Goal: Check status: Check status

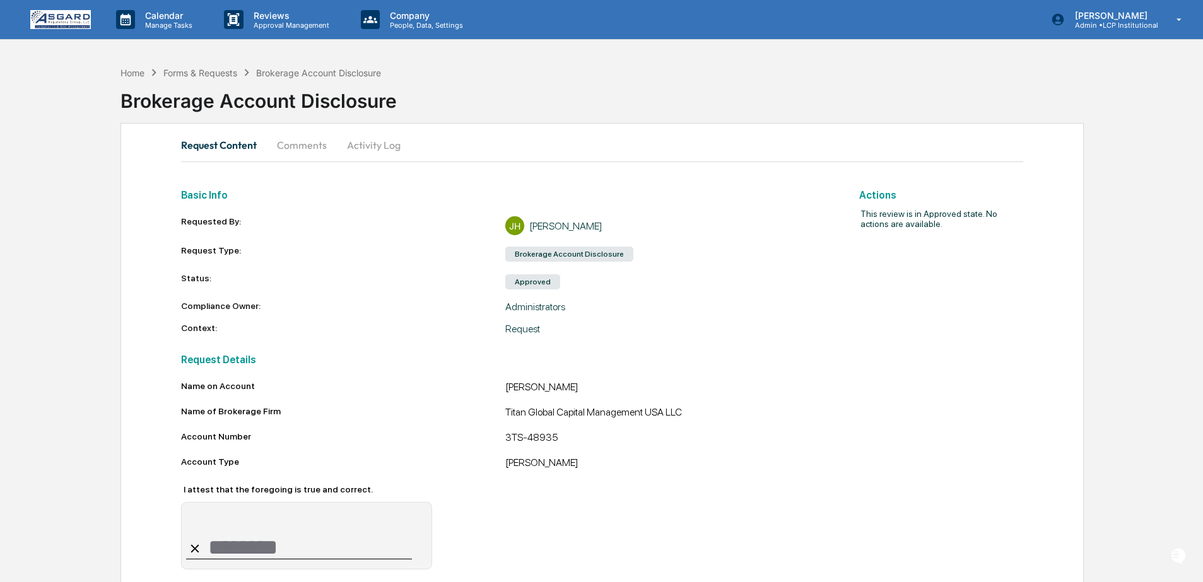
scroll to position [15, 0]
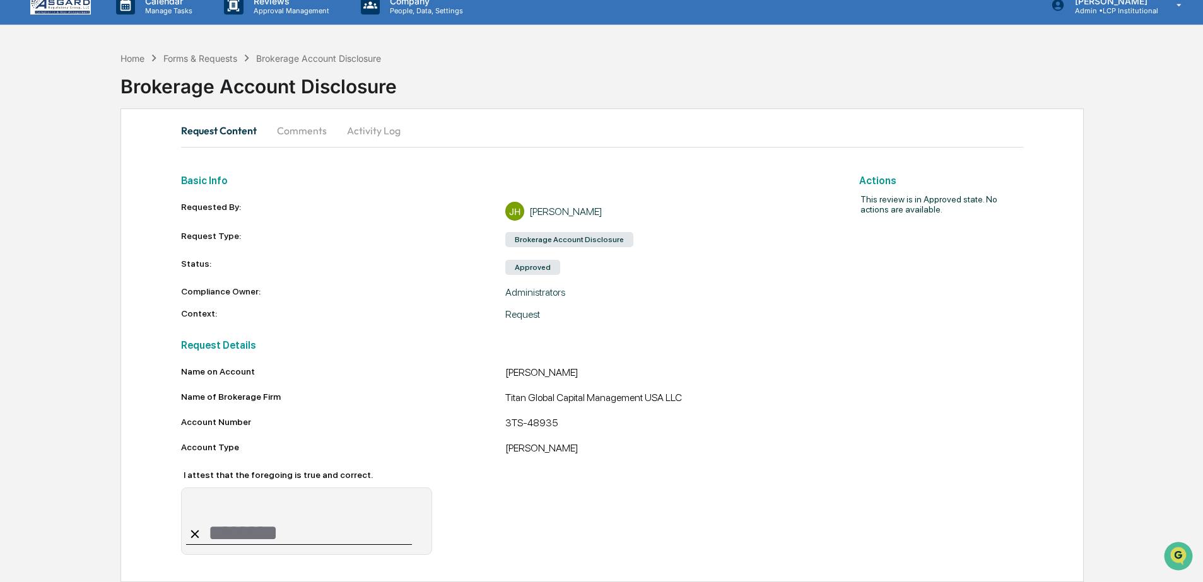
click at [296, 126] on button "Comments" at bounding box center [302, 130] width 70 height 30
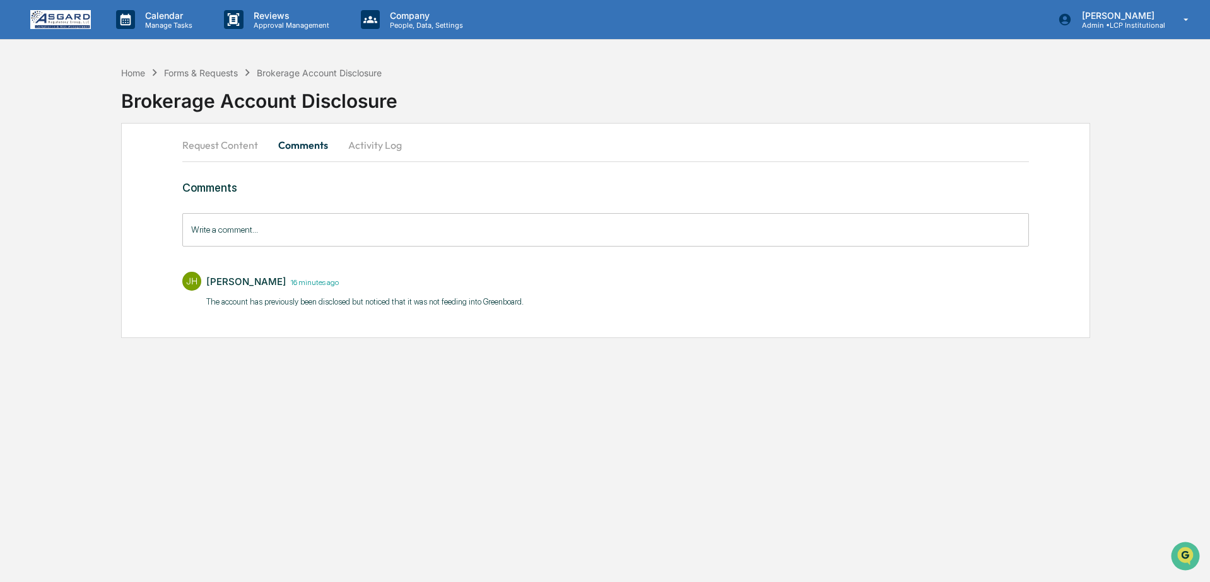
click at [371, 151] on button "Activity Log" at bounding box center [375, 145] width 74 height 30
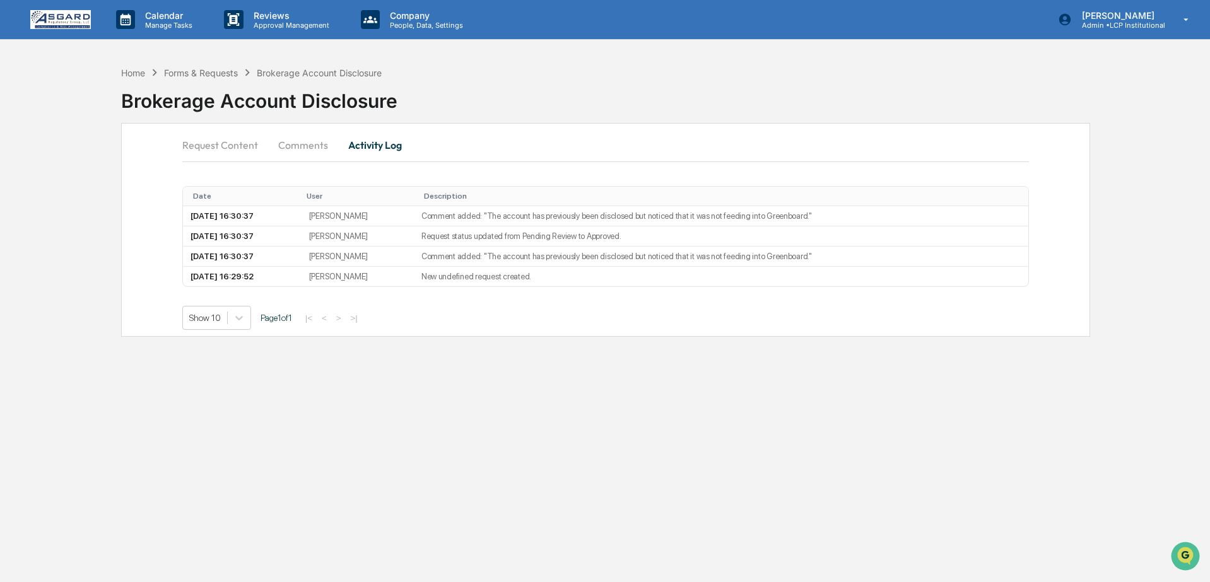
click at [301, 150] on button "Comments" at bounding box center [303, 145] width 70 height 30
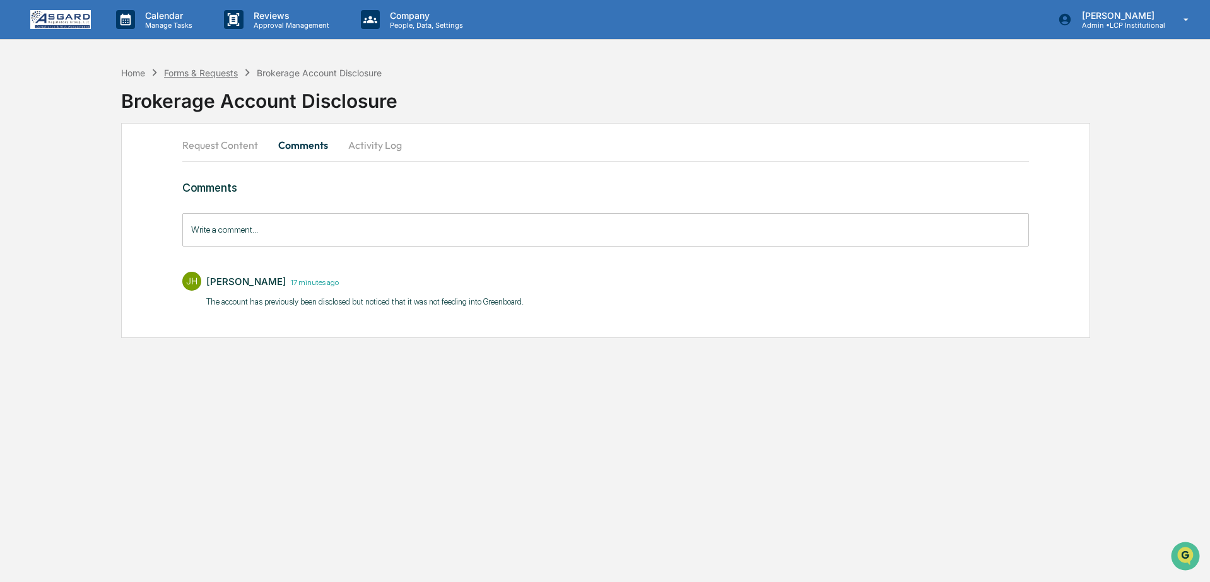
click at [177, 71] on div "Forms & Requests" at bounding box center [201, 72] width 74 height 11
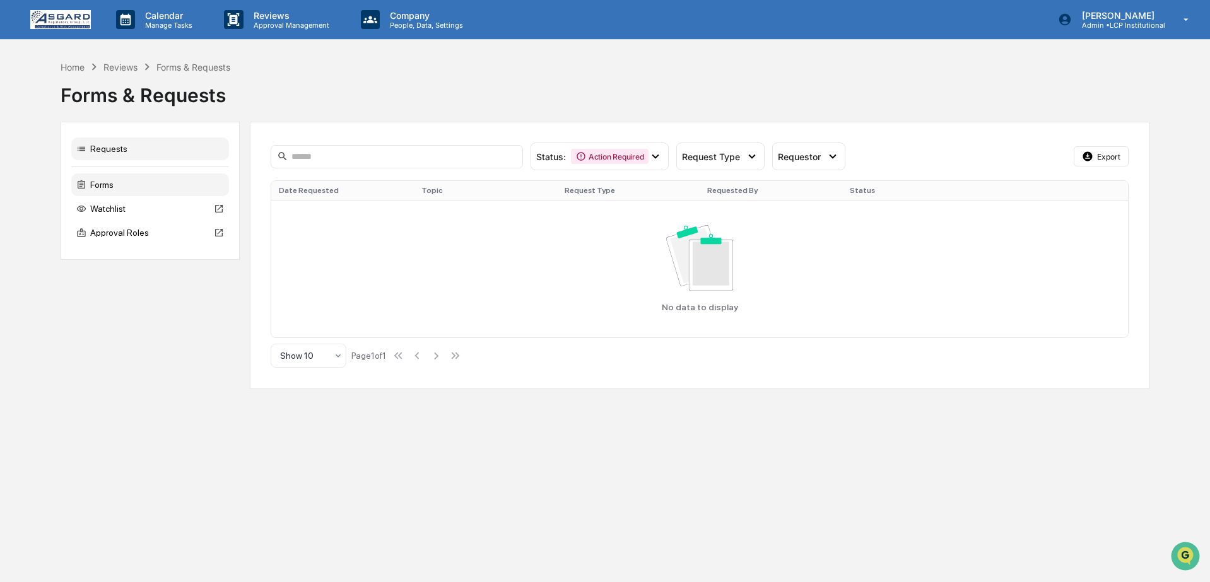
click at [124, 184] on div "Forms" at bounding box center [150, 184] width 158 height 23
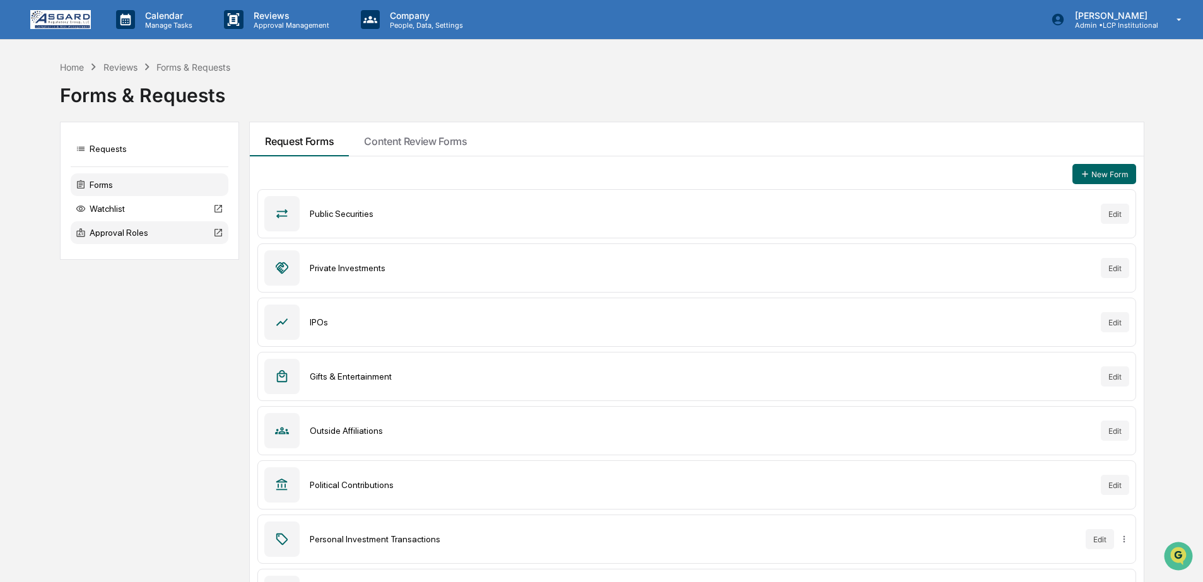
click at [145, 232] on div "Approval Roles" at bounding box center [150, 232] width 158 height 23
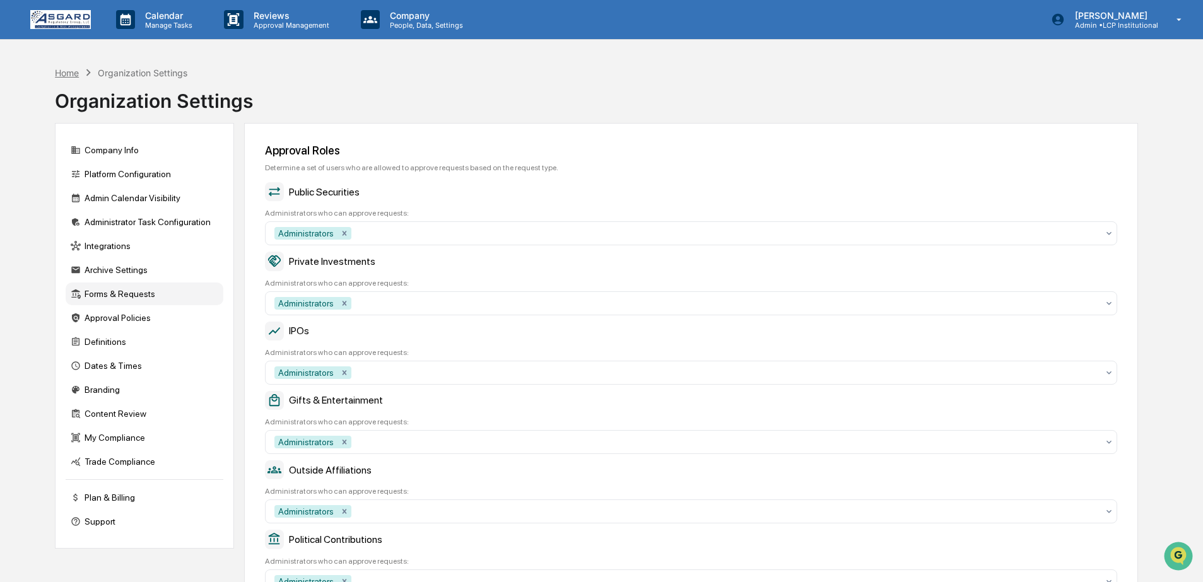
click at [73, 73] on div "Home" at bounding box center [67, 72] width 24 height 11
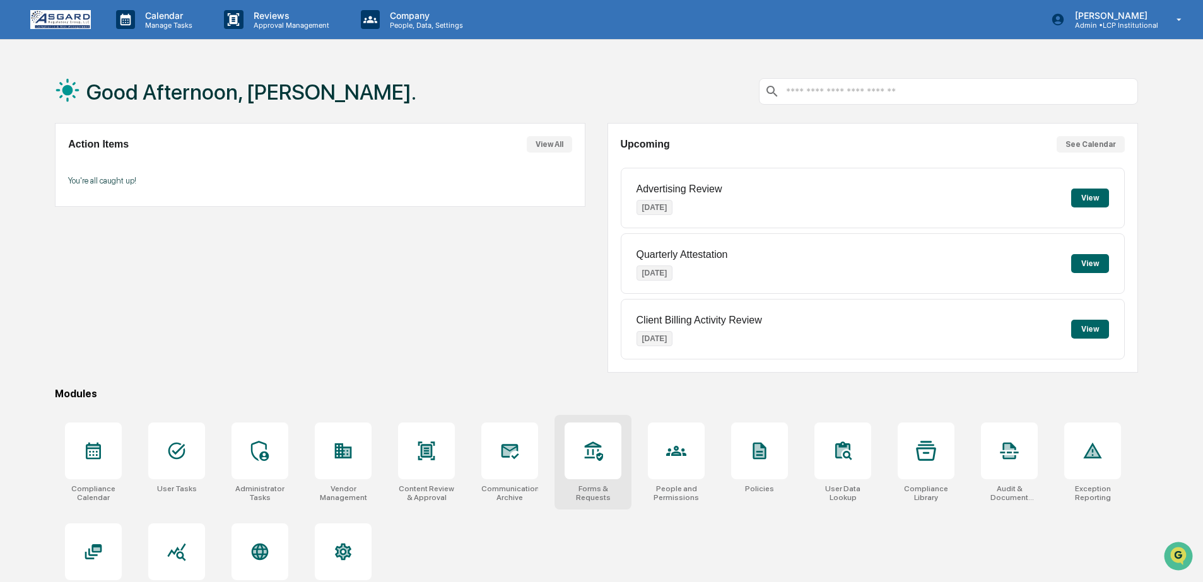
click at [591, 453] on icon at bounding box center [593, 451] width 20 height 20
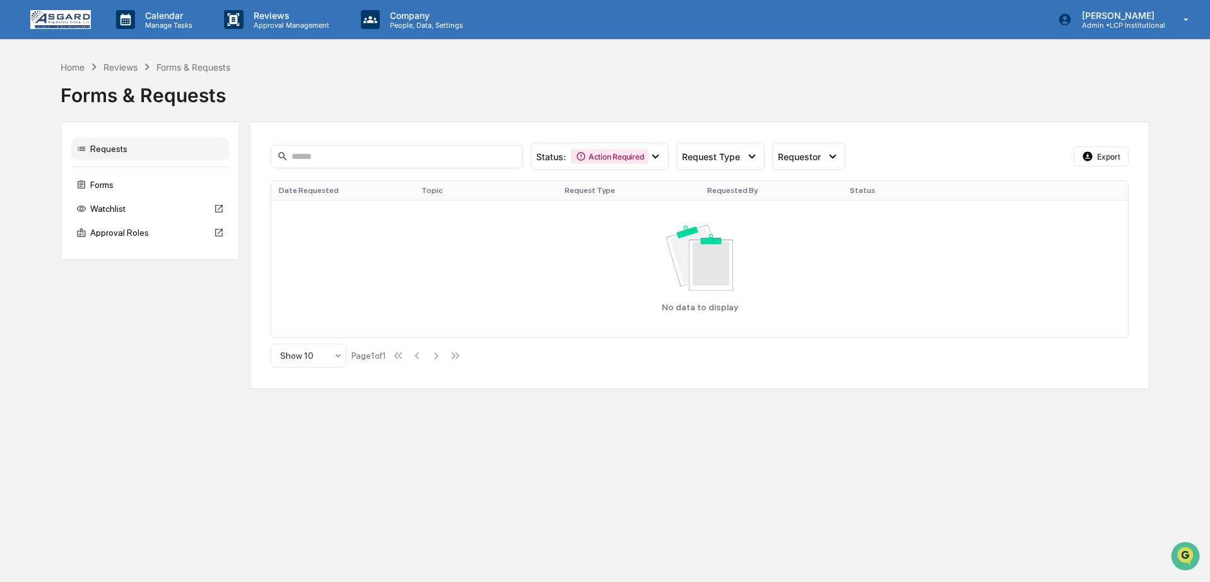
click at [117, 148] on div "Requests" at bounding box center [150, 148] width 158 height 23
click at [622, 155] on div "Action Required" at bounding box center [610, 156] width 78 height 15
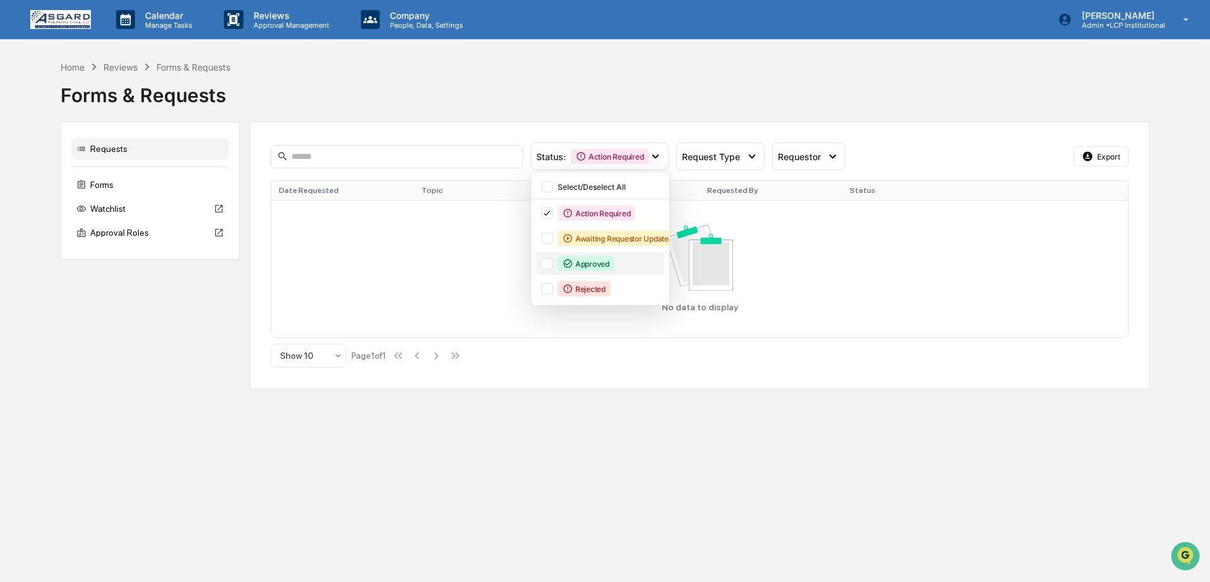
click at [591, 259] on div "Approved" at bounding box center [585, 263] width 57 height 15
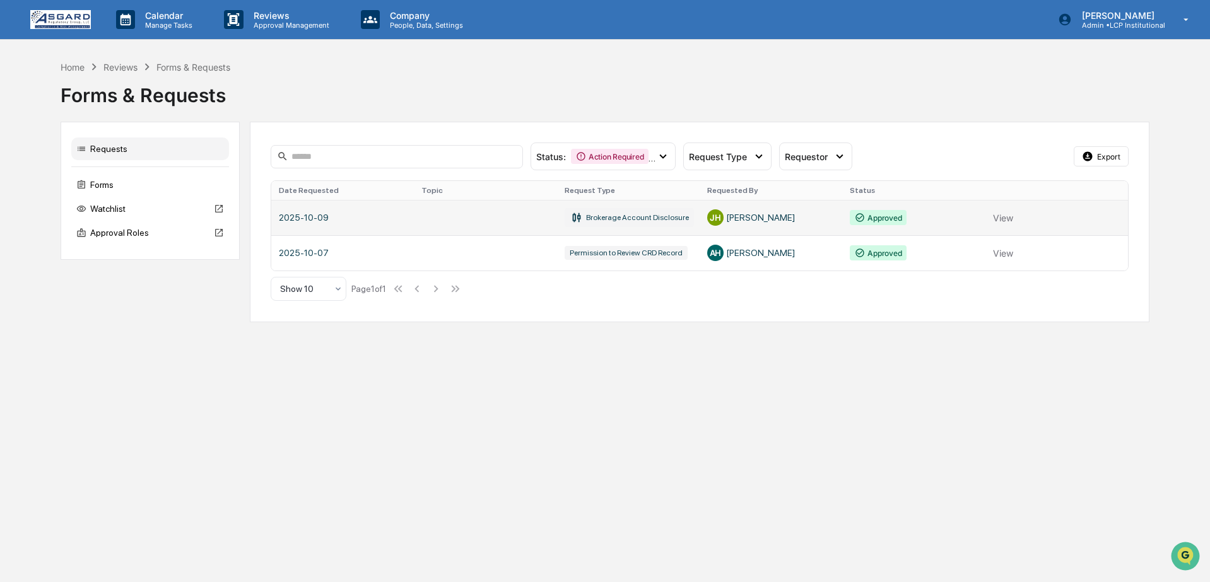
click at [462, 217] on link at bounding box center [699, 217] width 856 height 35
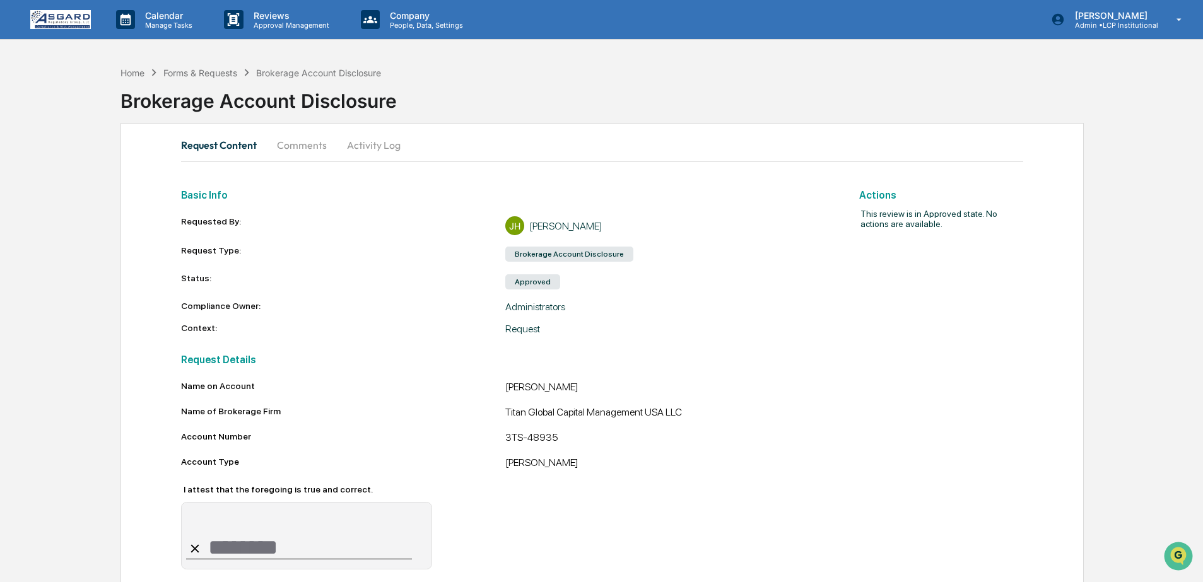
click at [54, 23] on img at bounding box center [60, 19] width 61 height 19
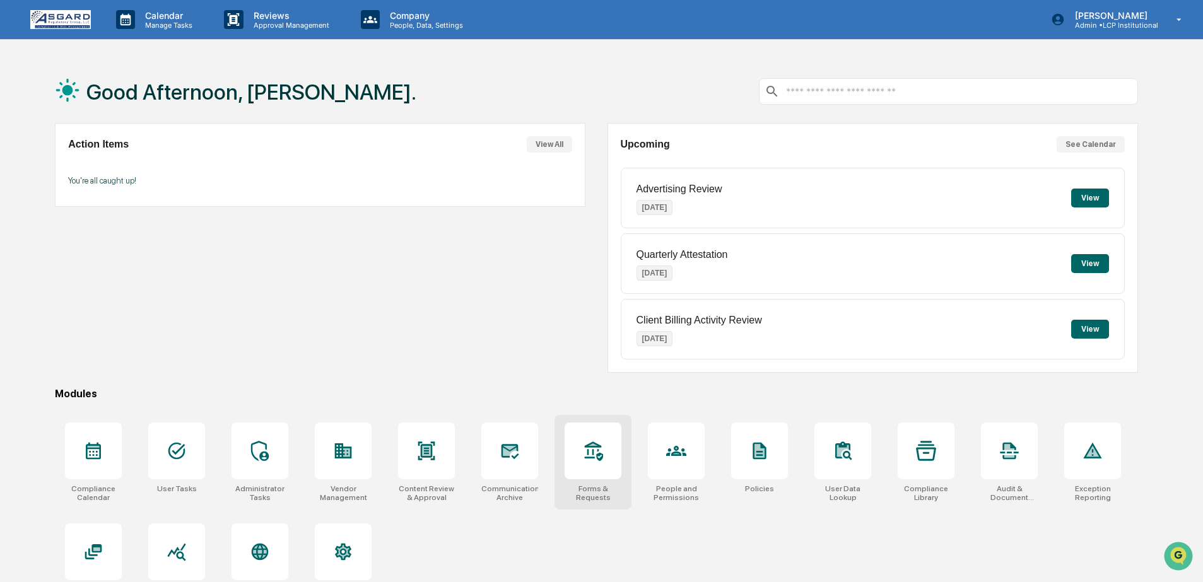
click at [612, 470] on div at bounding box center [592, 451] width 57 height 57
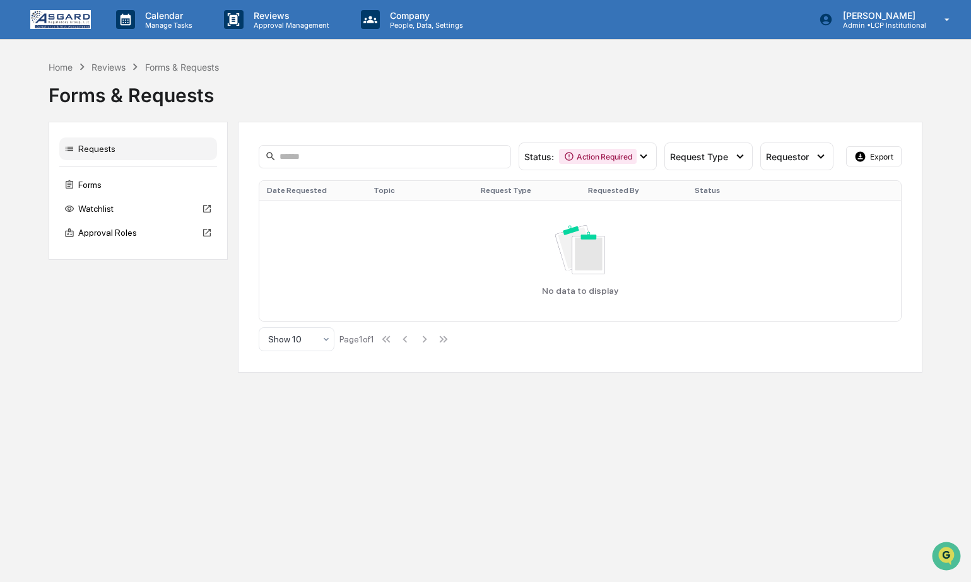
click at [62, 19] on img at bounding box center [60, 19] width 61 height 19
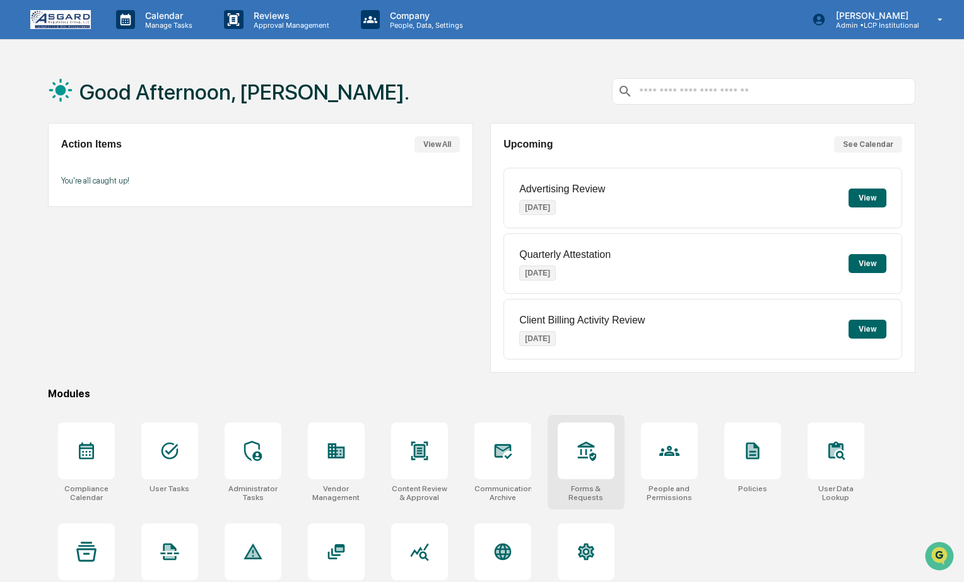
click at [579, 468] on div at bounding box center [585, 451] width 57 height 57
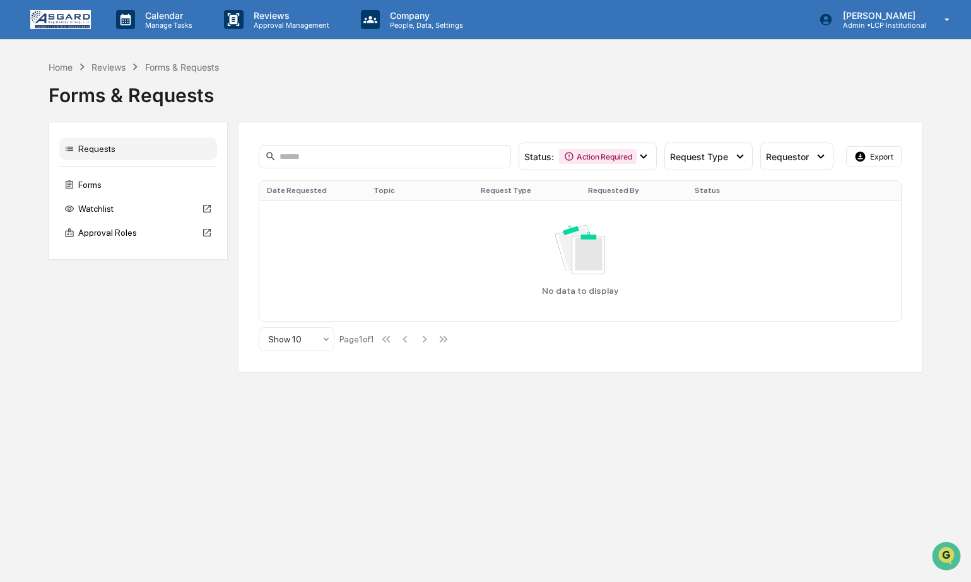
click at [110, 150] on div "Requests" at bounding box center [138, 148] width 158 height 23
click at [626, 161] on div "Action Required" at bounding box center [598, 156] width 78 height 15
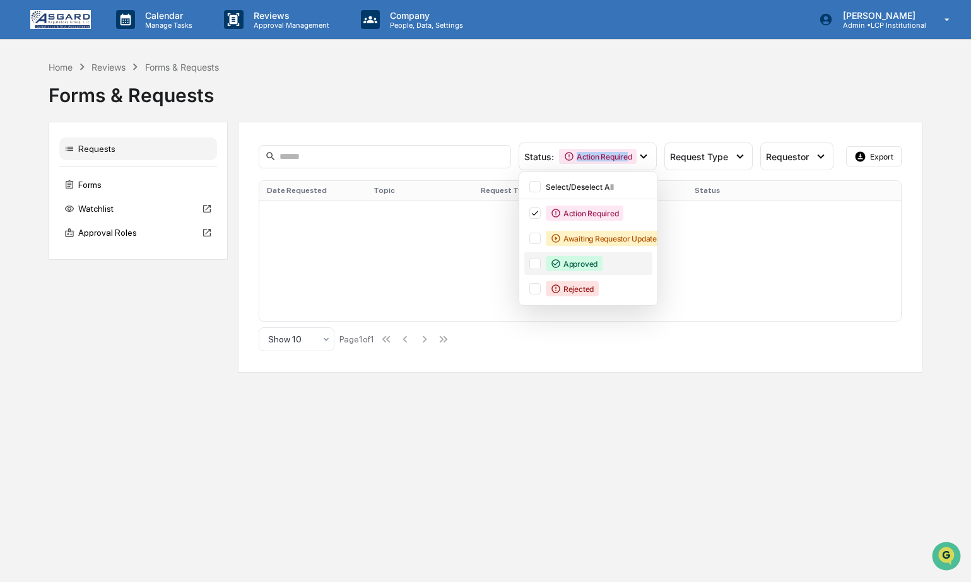
click at [555, 265] on icon at bounding box center [556, 264] width 10 height 10
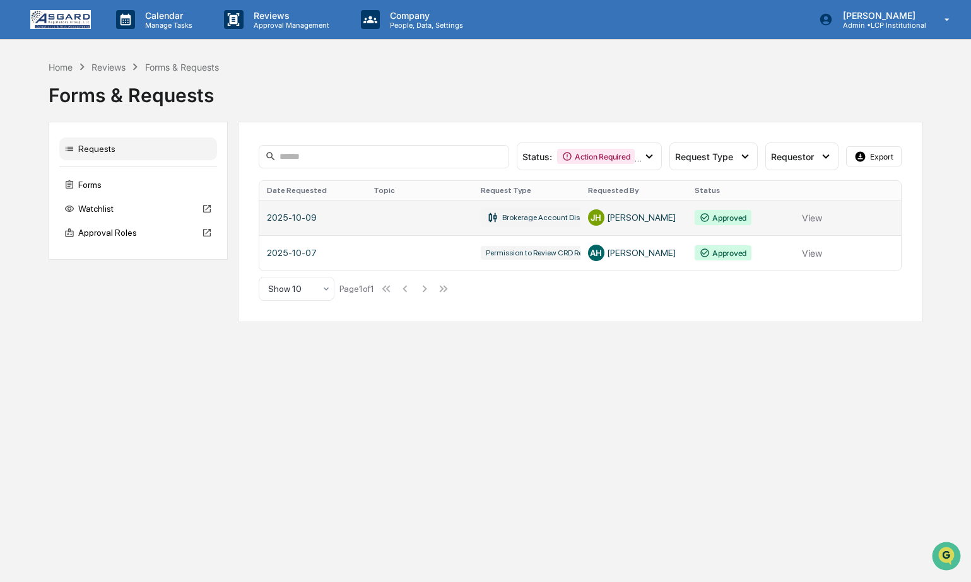
click at [400, 213] on link at bounding box center [579, 217] width 641 height 35
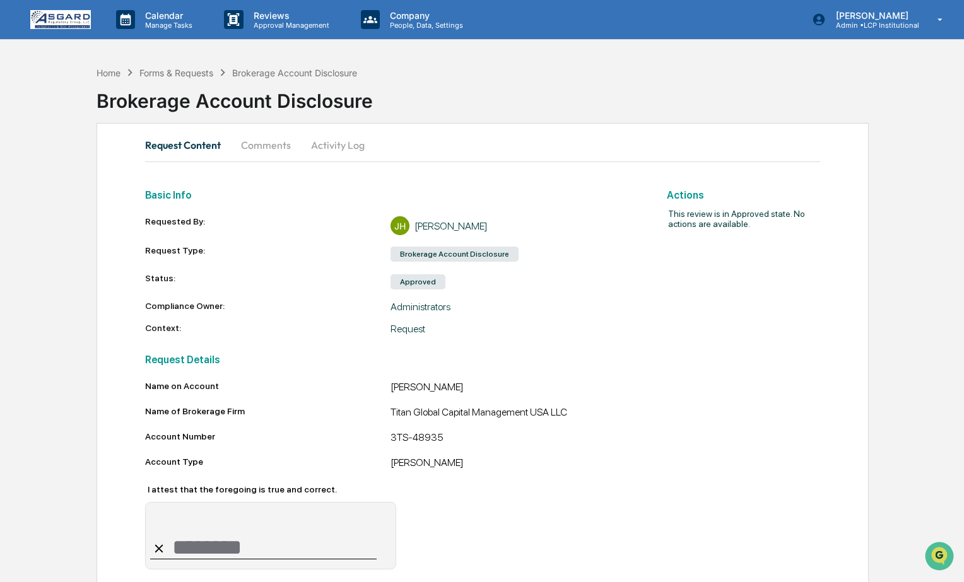
click at [264, 156] on button "Comments" at bounding box center [266, 145] width 70 height 30
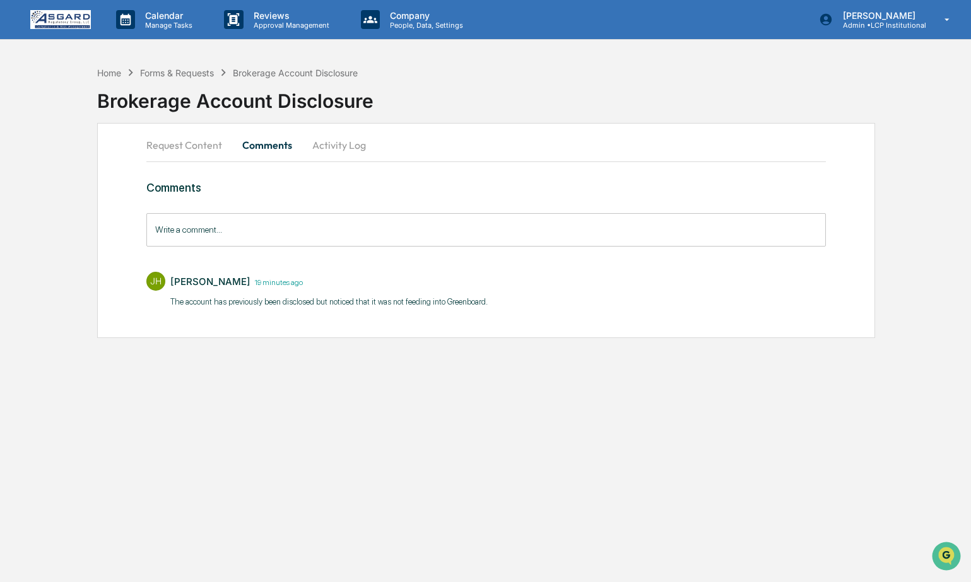
click at [320, 151] on button "Activity Log" at bounding box center [339, 145] width 74 height 30
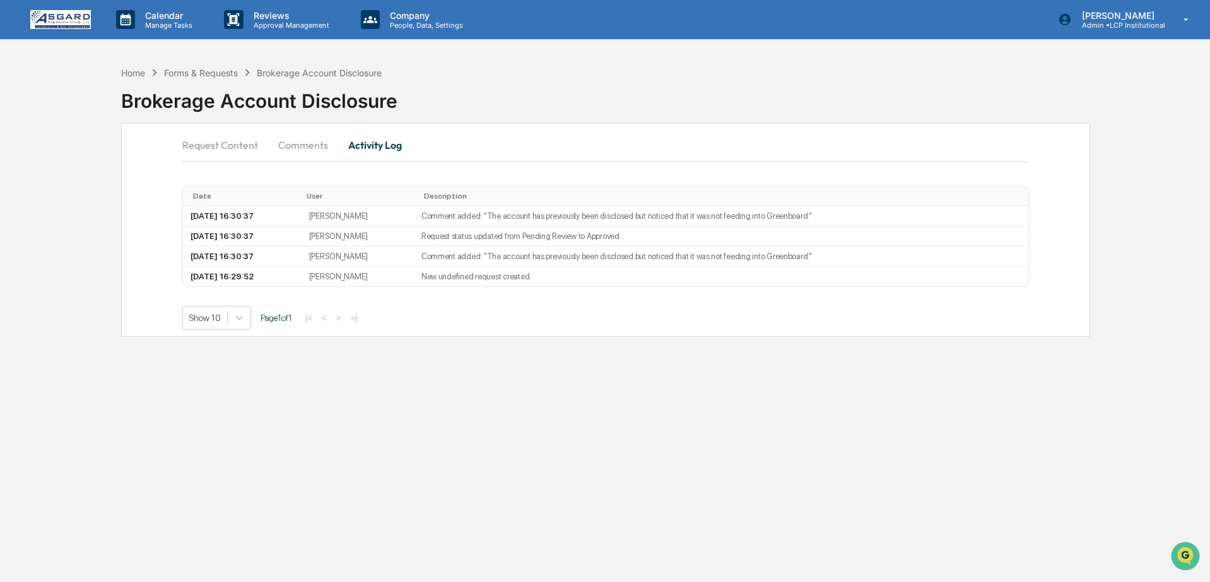
click at [85, 25] on img at bounding box center [60, 19] width 61 height 19
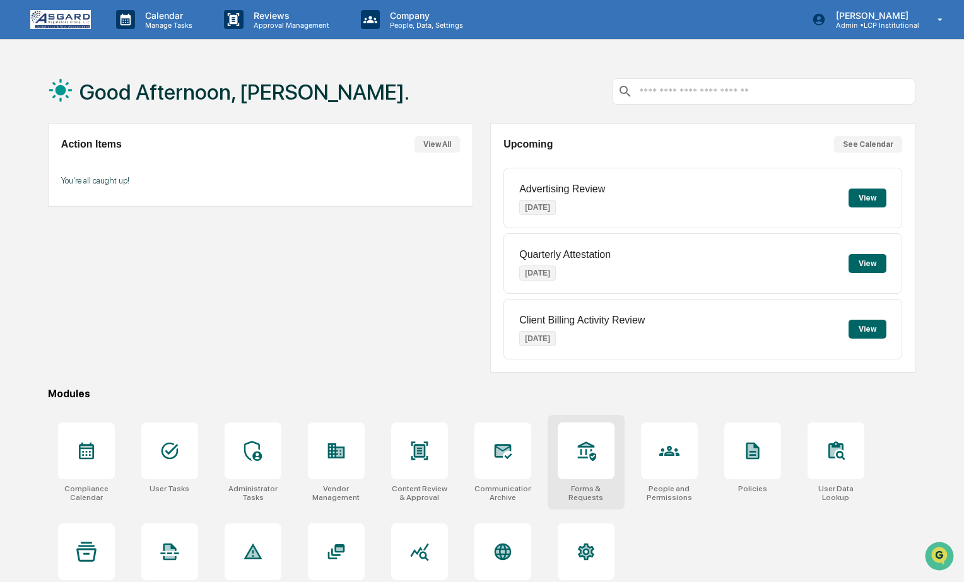
click at [593, 450] on icon at bounding box center [586, 451] width 20 height 20
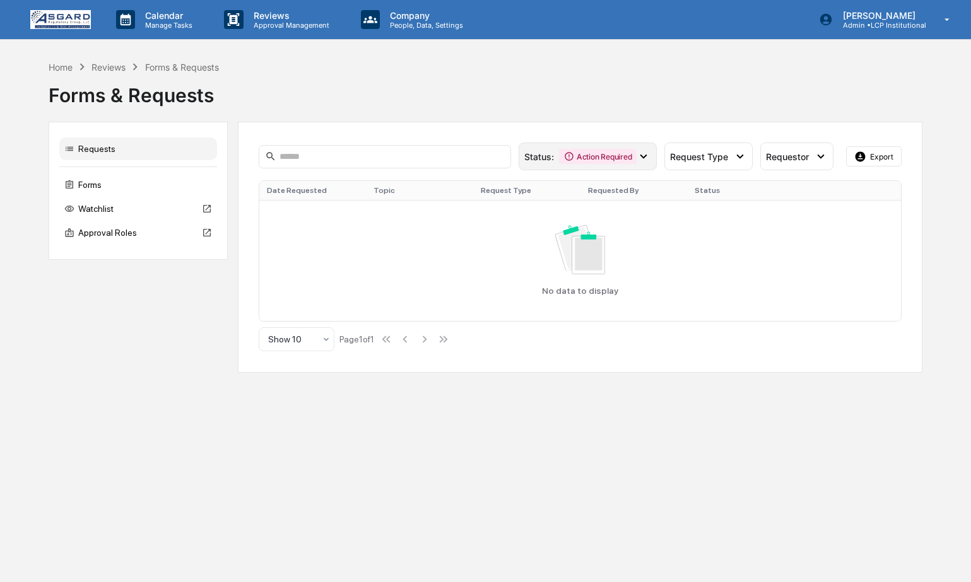
click at [602, 150] on div "Action Required" at bounding box center [598, 156] width 78 height 15
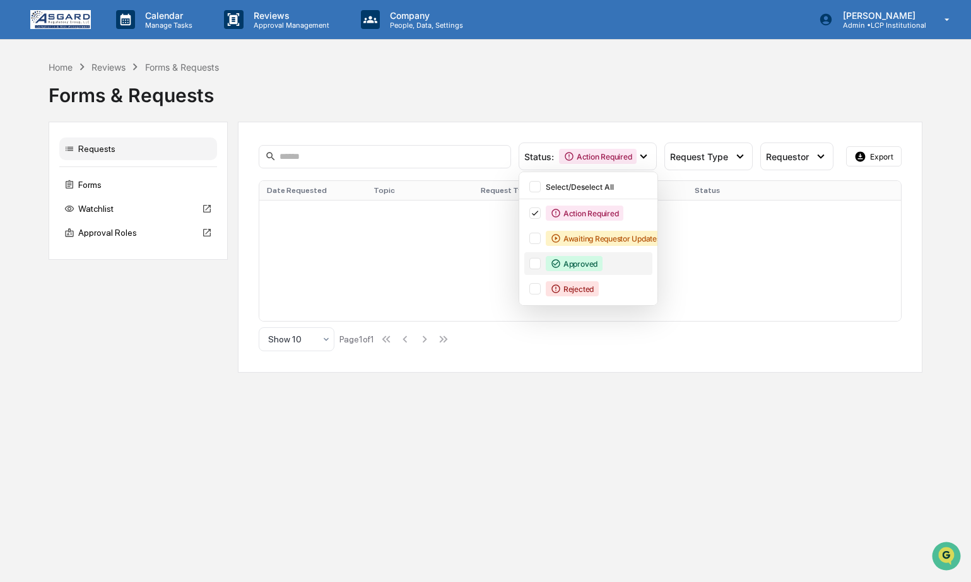
click at [576, 265] on div "Approved" at bounding box center [573, 263] width 57 height 15
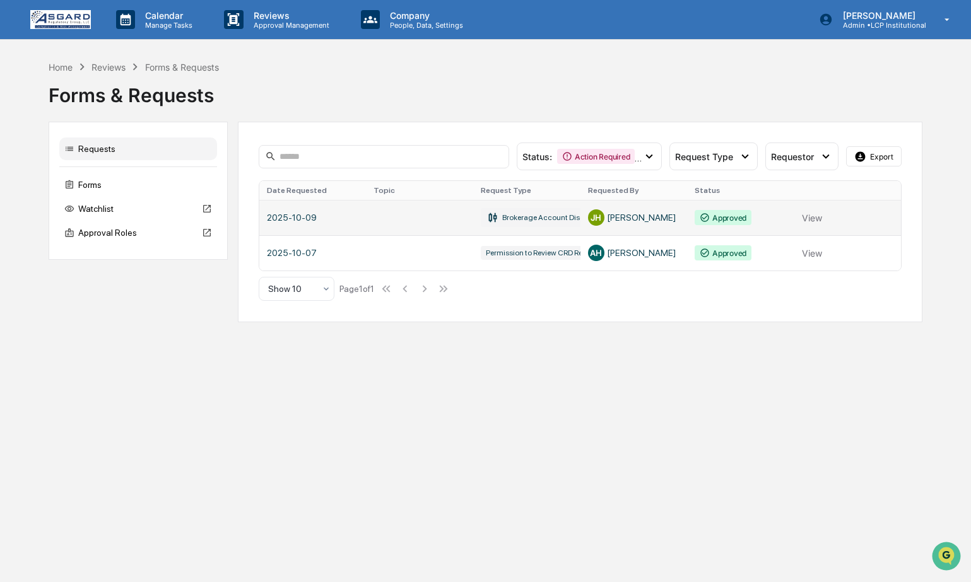
click at [486, 218] on link at bounding box center [579, 217] width 641 height 35
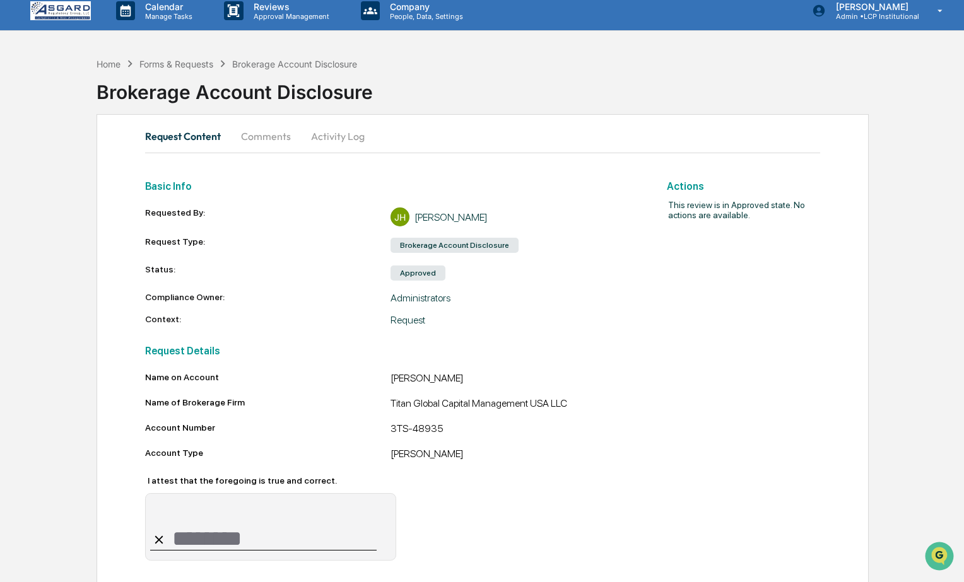
scroll to position [15, 0]
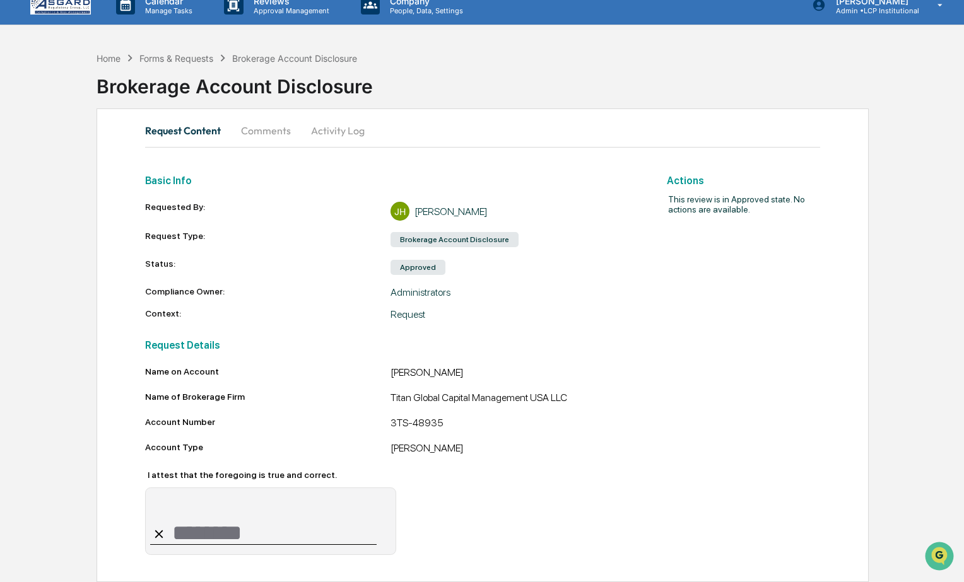
click at [243, 124] on button "Comments" at bounding box center [266, 130] width 70 height 30
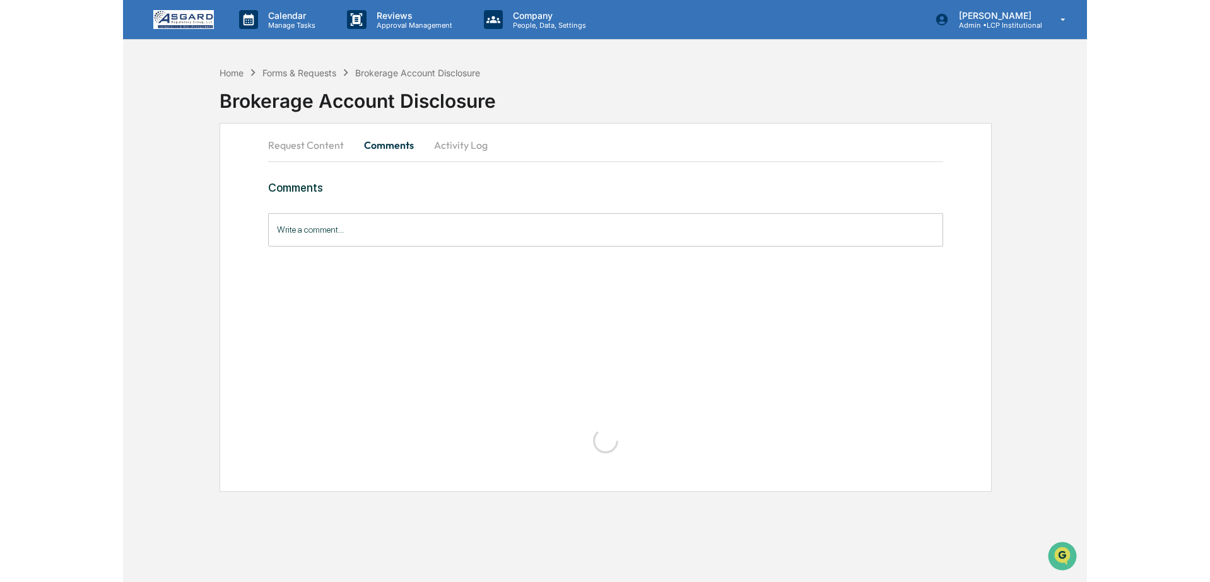
scroll to position [0, 0]
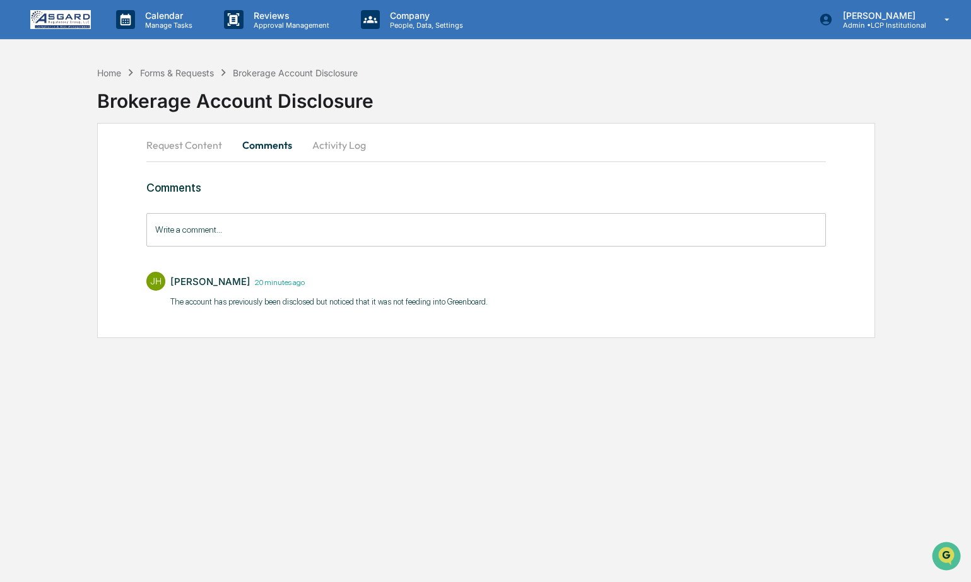
click at [325, 144] on button "Activity Log" at bounding box center [339, 145] width 74 height 30
